Goal: Navigation & Orientation: Find specific page/section

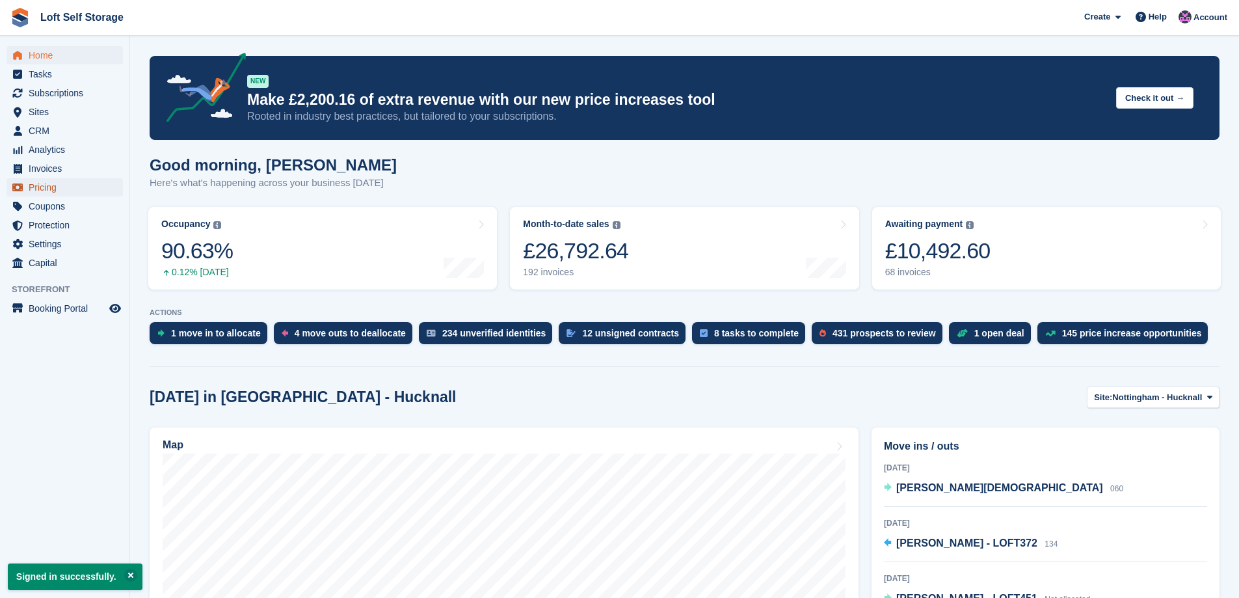
click at [39, 184] on span "Pricing" at bounding box center [68, 187] width 78 height 18
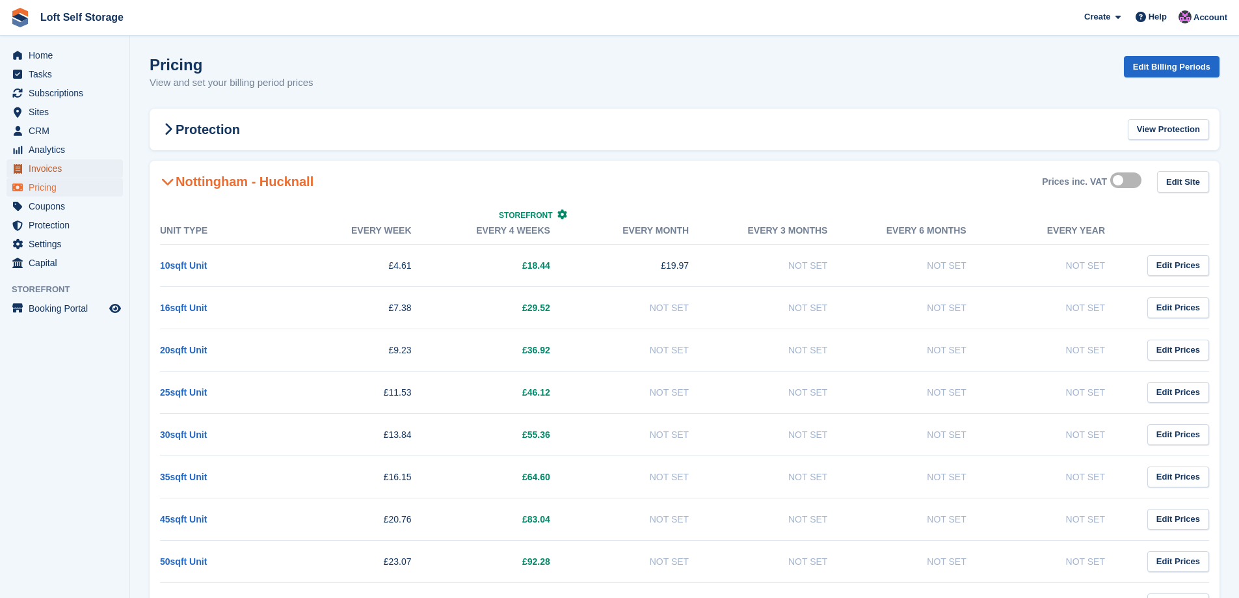
click at [46, 169] on span "Invoices" at bounding box center [68, 168] width 78 height 18
click at [62, 170] on span "Invoices" at bounding box center [68, 168] width 78 height 18
drag, startPoint x: 53, startPoint y: 167, endPoint x: 47, endPoint y: 163, distance: 7.3
click at [52, 167] on span "Invoices" at bounding box center [68, 168] width 78 height 18
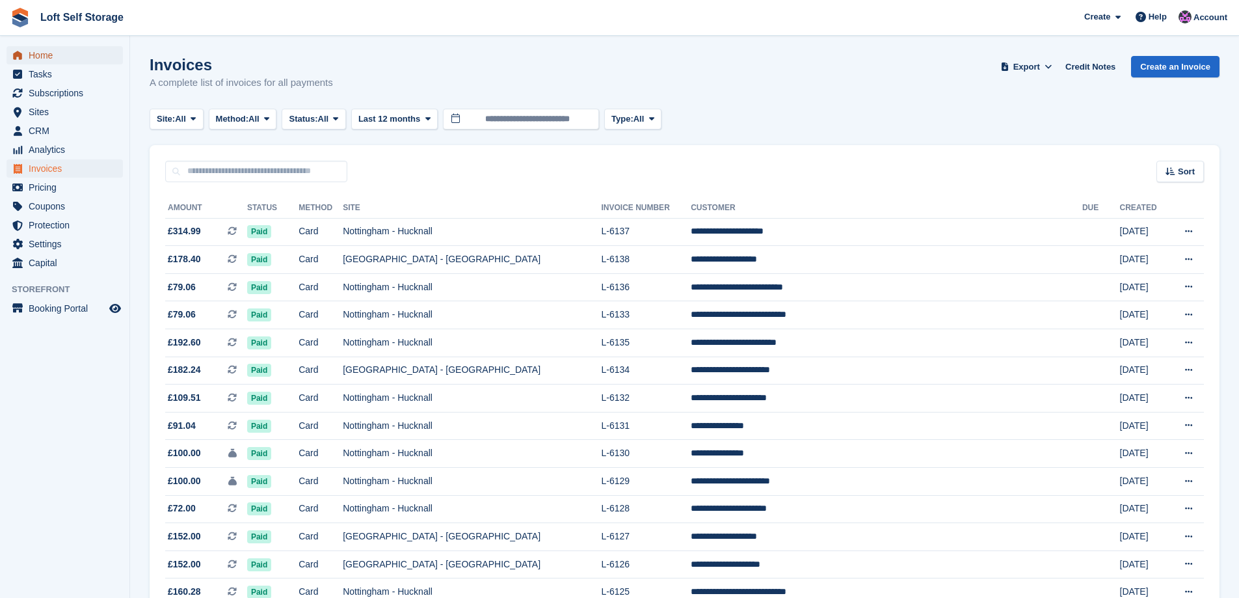
click at [36, 57] on span "Home" at bounding box center [68, 55] width 78 height 18
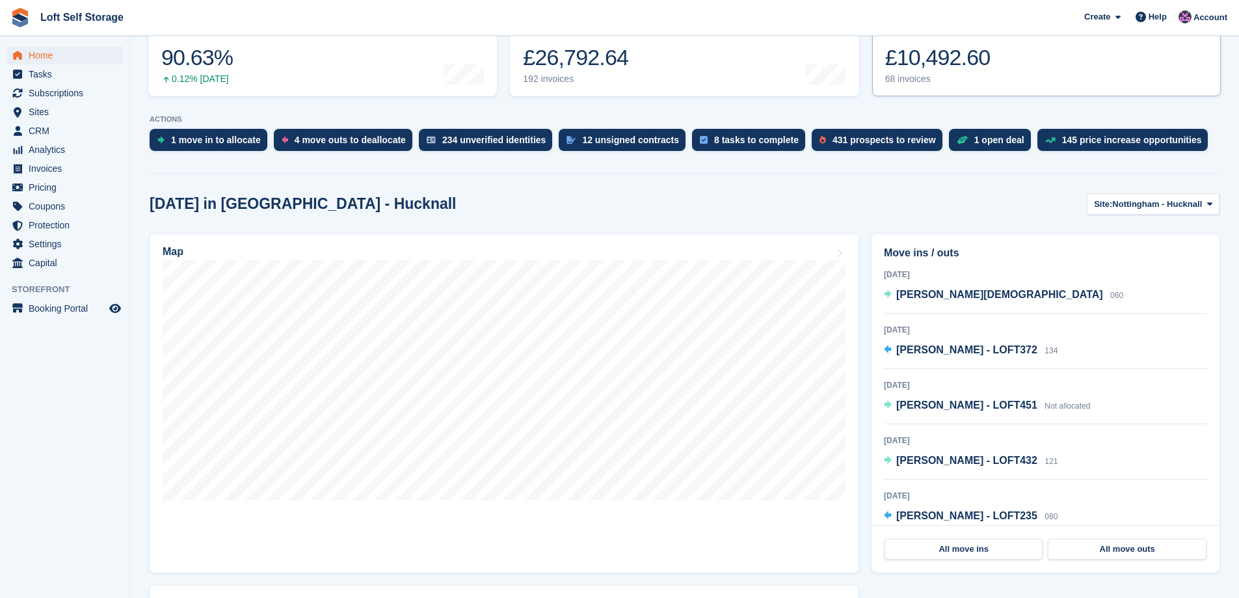
scroll to position [195, 0]
